Goal: Task Accomplishment & Management: Manage account settings

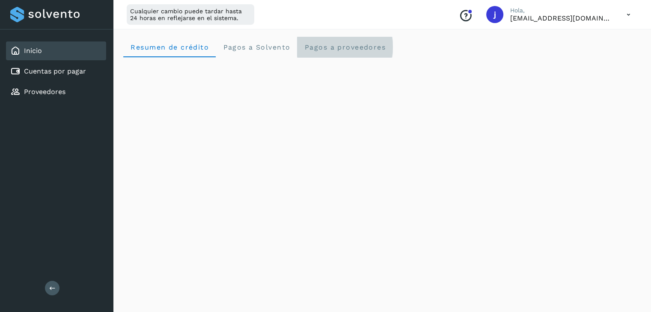
click at [330, 47] on span "Pagos a proveedores" at bounding box center [345, 47] width 82 height 8
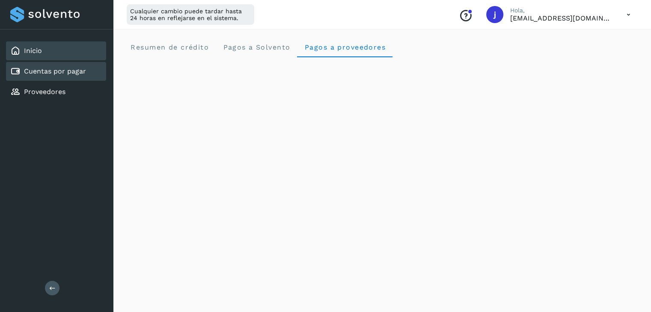
click at [42, 69] on link "Cuentas por pagar" at bounding box center [55, 71] width 62 height 8
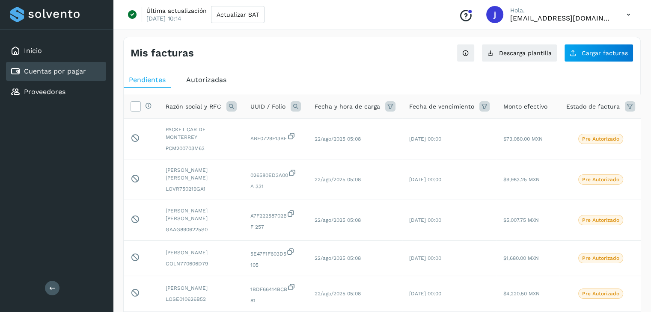
click at [627, 108] on icon at bounding box center [630, 106] width 10 height 10
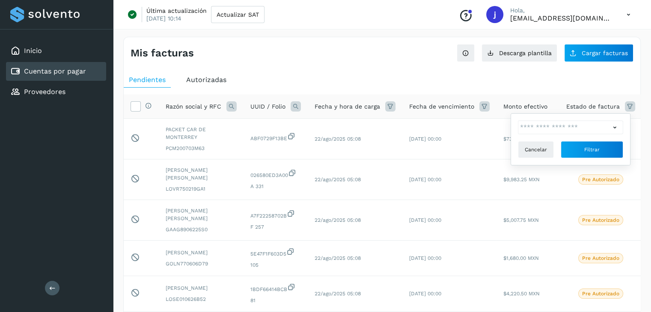
click at [611, 123] on icon at bounding box center [614, 127] width 9 height 9
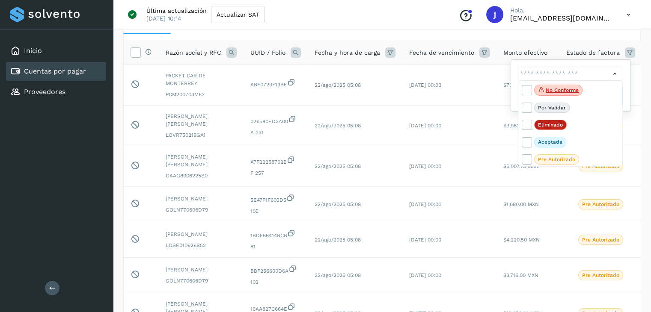
scroll to position [18, 0]
click at [631, 193] on div at bounding box center [325, 156] width 651 height 312
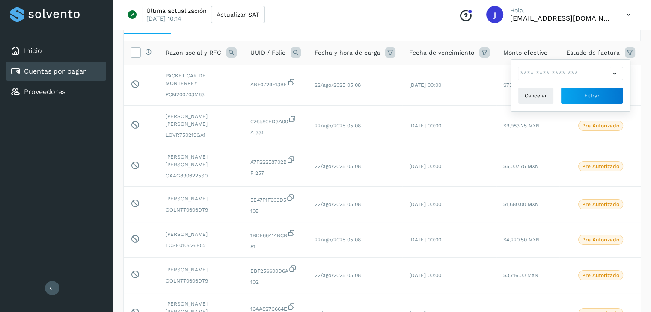
click at [629, 14] on icon at bounding box center [629, 15] width 18 height 18
click at [554, 52] on div "Cerrar sesión" at bounding box center [586, 55] width 102 height 16
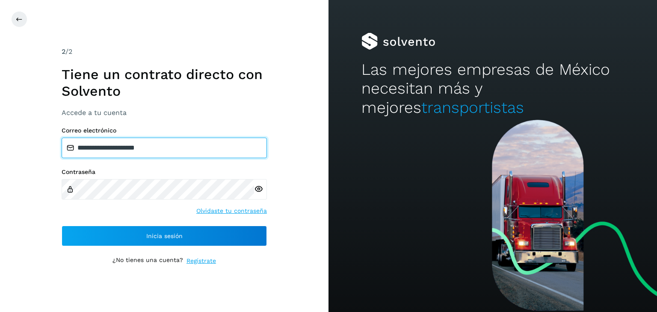
click at [163, 152] on input "**********" at bounding box center [164, 148] width 205 height 21
type input "**********"
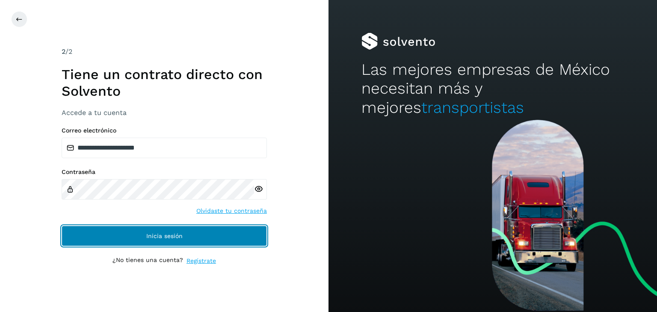
click at [154, 235] on span "Inicia sesión" at bounding box center [164, 236] width 36 height 6
